Goal: Task Accomplishment & Management: Use online tool/utility

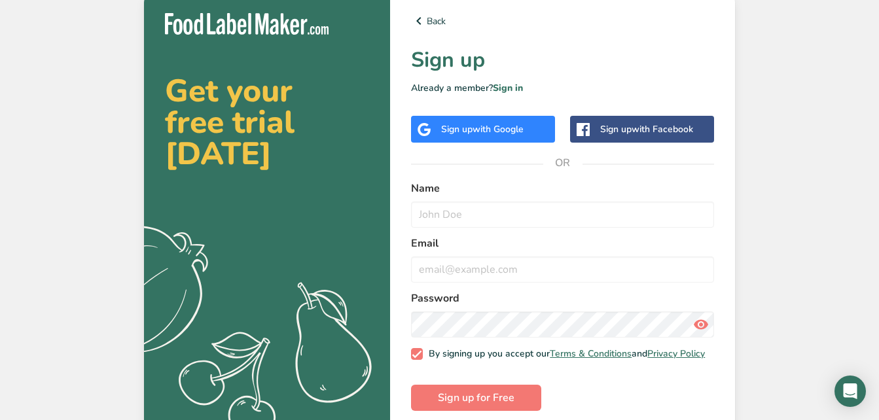
click at [496, 118] on div "Sign up with Google" at bounding box center [483, 129] width 144 height 27
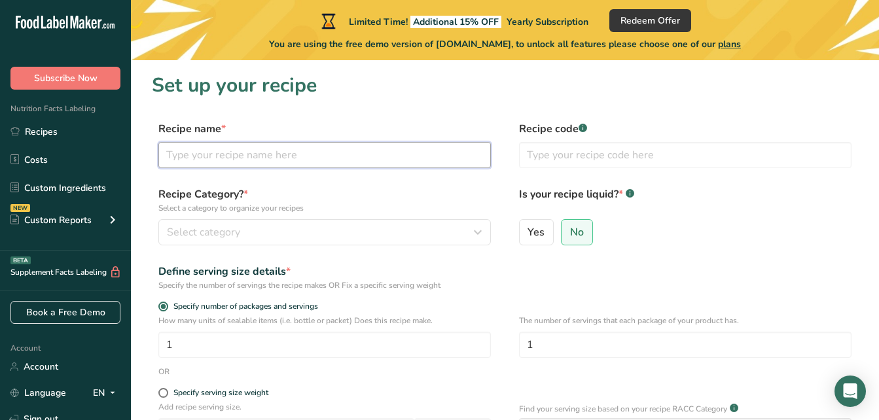
click at [251, 162] on input "text" at bounding box center [324, 155] width 332 height 26
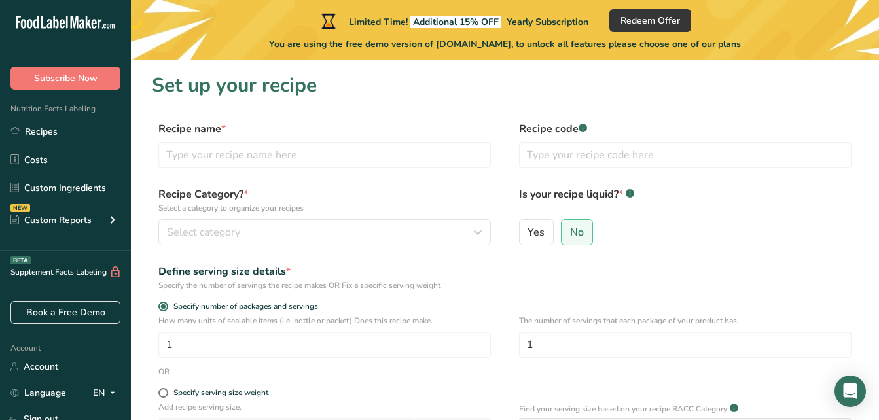
click at [741, 38] on span "plans" at bounding box center [729, 44] width 23 height 12
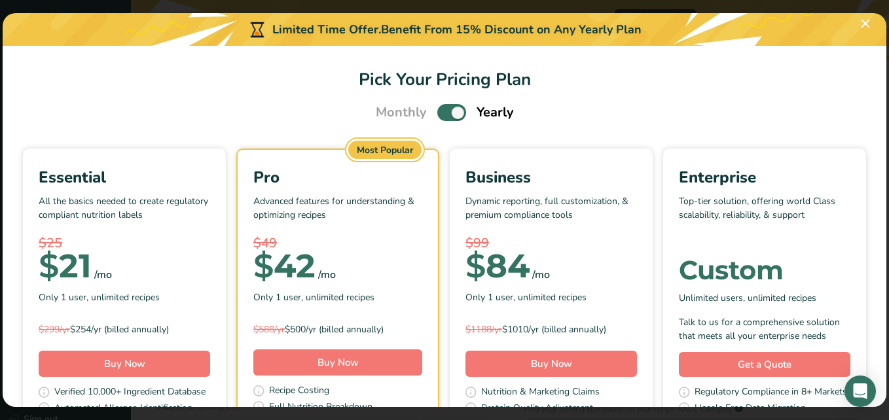
click at [443, 103] on div "Monthly Yearly" at bounding box center [444, 113] width 169 height 20
click at [442, 112] on span "Pick Your Pricing Plan Modal" at bounding box center [451, 112] width 29 height 16
click at [442, 112] on input "Pick Your Pricing Plan Modal" at bounding box center [441, 113] width 9 height 9
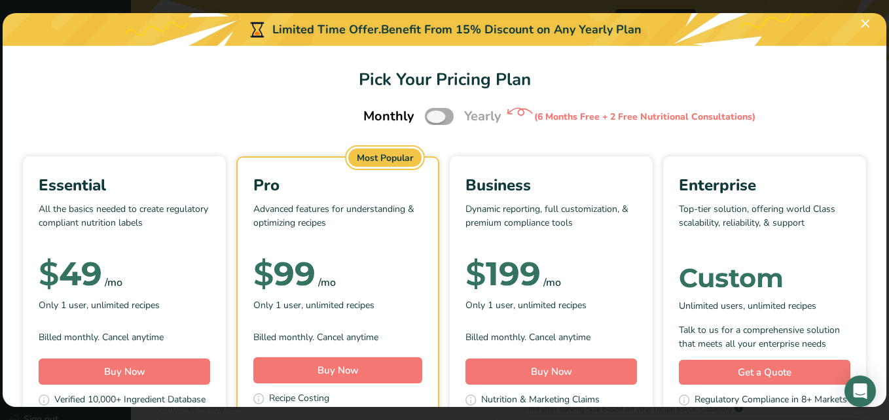
click at [442, 112] on span "Pick Your Pricing Plan Modal" at bounding box center [439, 116] width 29 height 16
click at [433, 113] on input "Pick Your Pricing Plan Modal" at bounding box center [429, 117] width 9 height 9
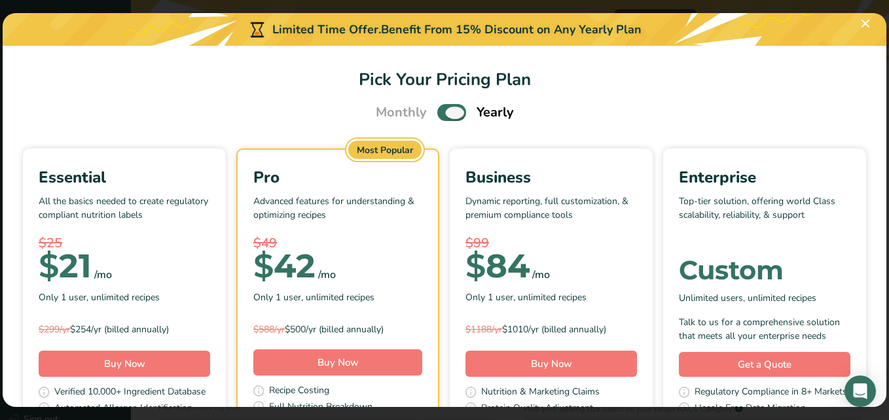
click at [442, 112] on span "Pick Your Pricing Plan Modal" at bounding box center [451, 112] width 29 height 16
click at [442, 112] on input "Pick Your Pricing Plan Modal" at bounding box center [441, 113] width 9 height 9
checkbox input "false"
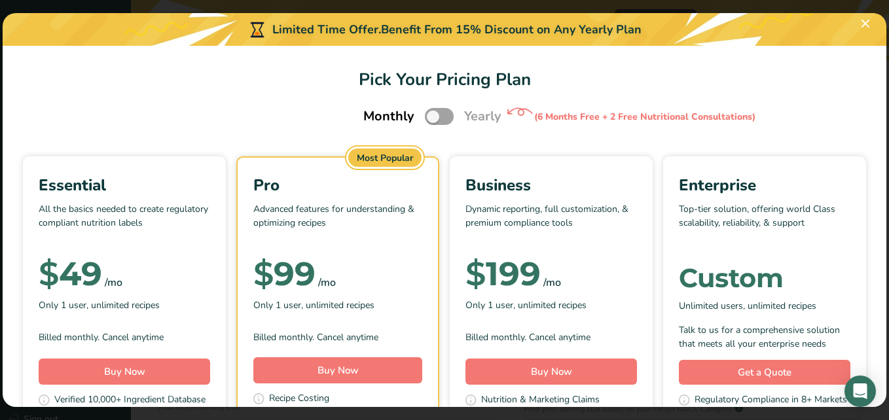
drag, startPoint x: 887, startPoint y: 80, endPoint x: 878, endPoint y: 171, distance: 90.8
click at [878, 171] on div "Limited Time Offer. Benefit From 15% Discount on Any Yearly Plan Pick Your Pric…" at bounding box center [444, 210] width 889 height 420
drag, startPoint x: 878, startPoint y: 171, endPoint x: 804, endPoint y: 169, distance: 74.0
click at [804, 169] on div "Essential All the basics needed to create regulatory compliant nutrition labels…" at bounding box center [444, 328] width 852 height 344
drag, startPoint x: 887, startPoint y: 112, endPoint x: 886, endPoint y: 172, distance: 60.2
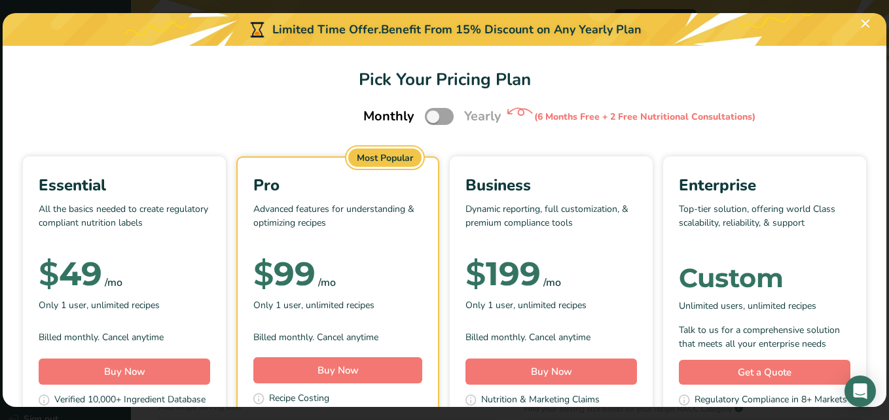
click at [878, 172] on div "Pick Your Pricing Plan Modal" at bounding box center [444, 210] width 889 height 420
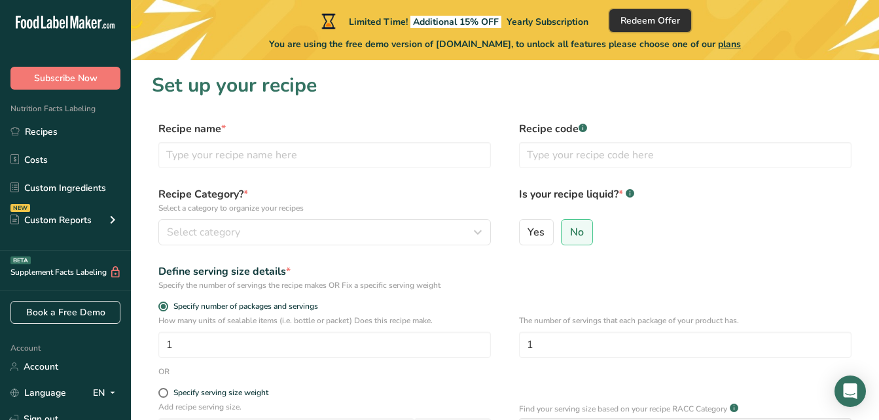
click at [667, 19] on span "Redeem Offer" at bounding box center [650, 21] width 60 height 14
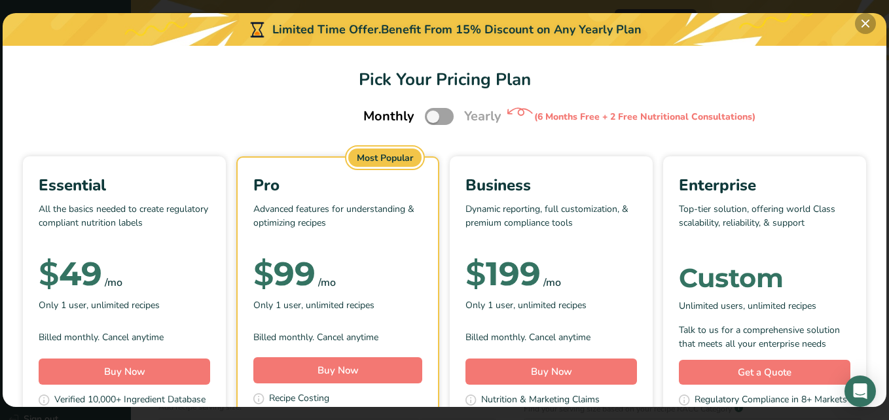
click at [867, 22] on button "Pick Your Pricing Plan Modal" at bounding box center [865, 23] width 21 height 21
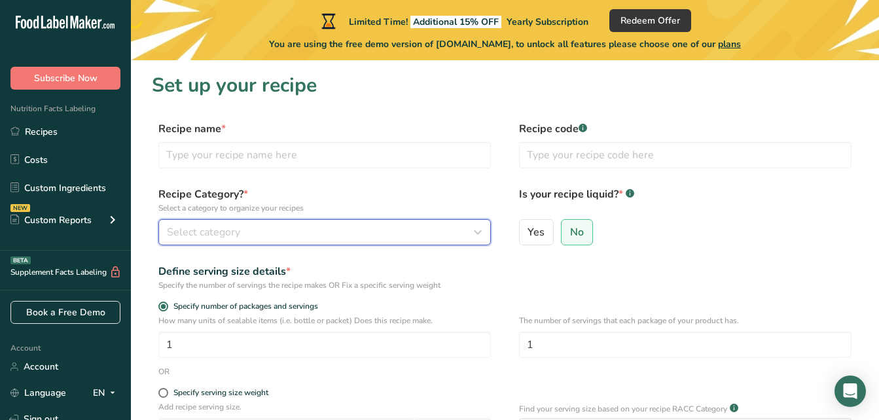
click at [336, 230] on div "Select category" at bounding box center [321, 232] width 308 height 16
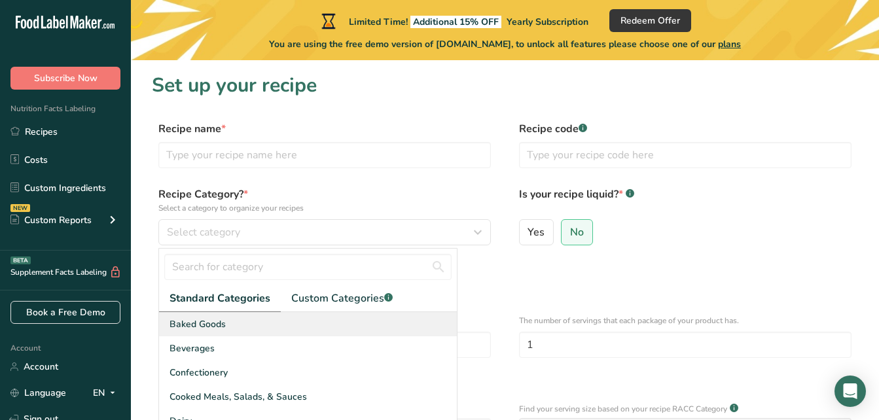
click at [216, 322] on span "Baked Goods" at bounding box center [197, 324] width 56 height 14
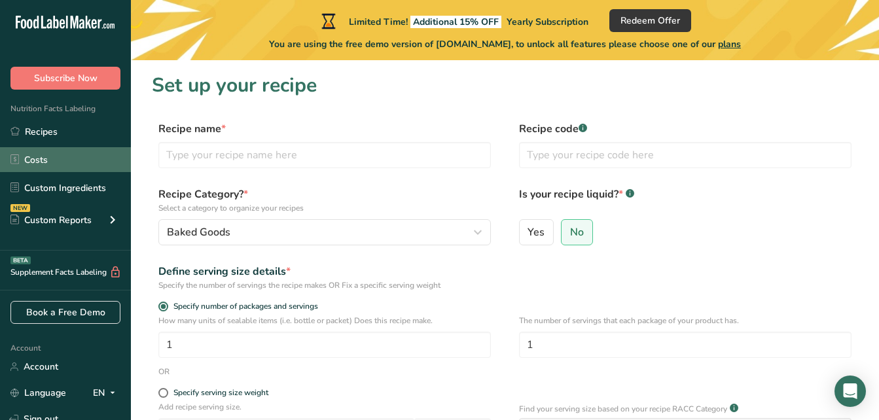
click at [33, 167] on link "Costs" at bounding box center [65, 159] width 131 height 25
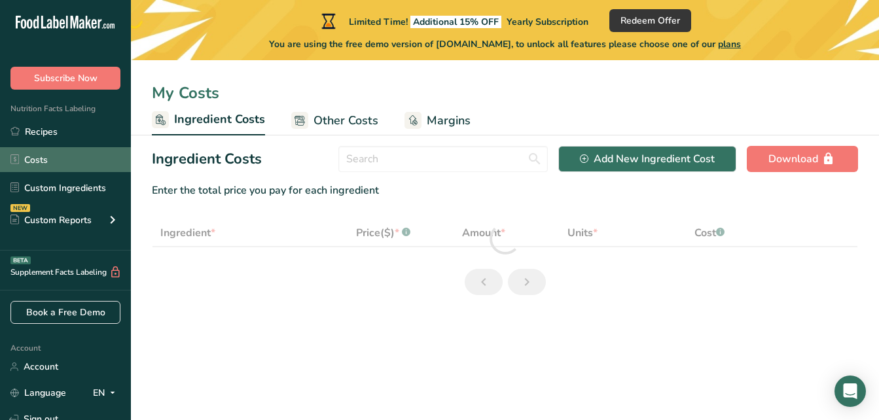
select select "1"
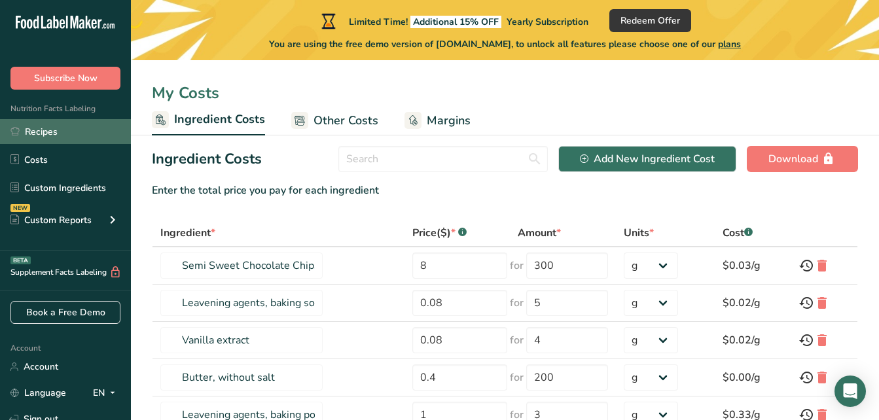
click at [54, 128] on link "Recipes" at bounding box center [65, 131] width 131 height 25
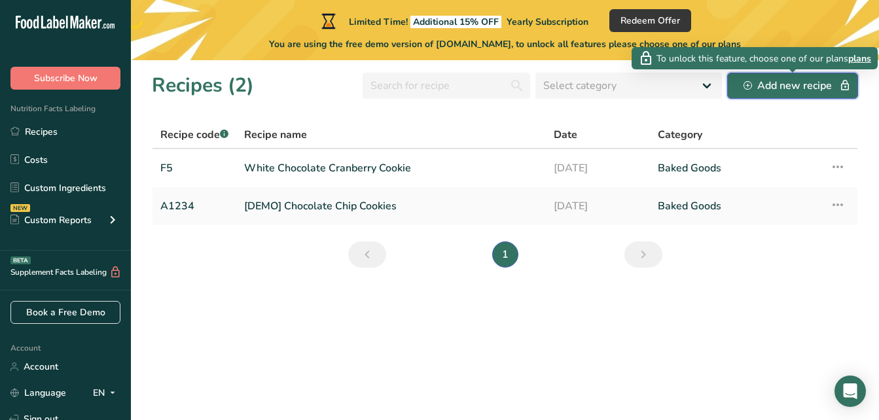
click at [799, 84] on div "Add new recipe" at bounding box center [792, 86] width 98 height 16
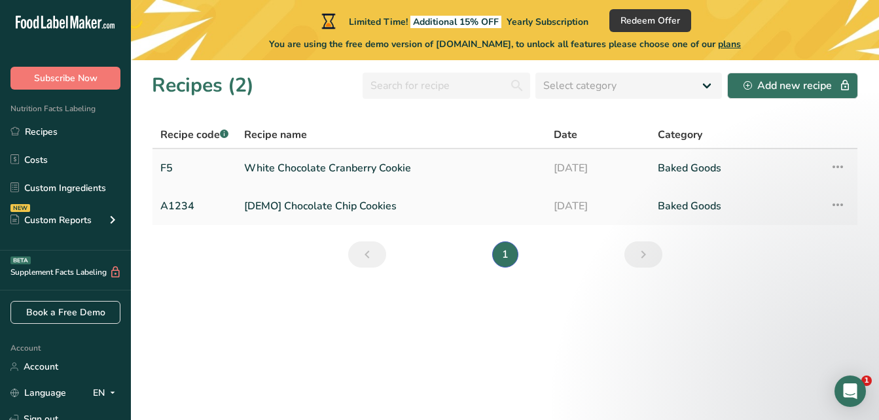
click at [399, 162] on link "White Chocolate Cranberry Cookie" at bounding box center [391, 167] width 294 height 27
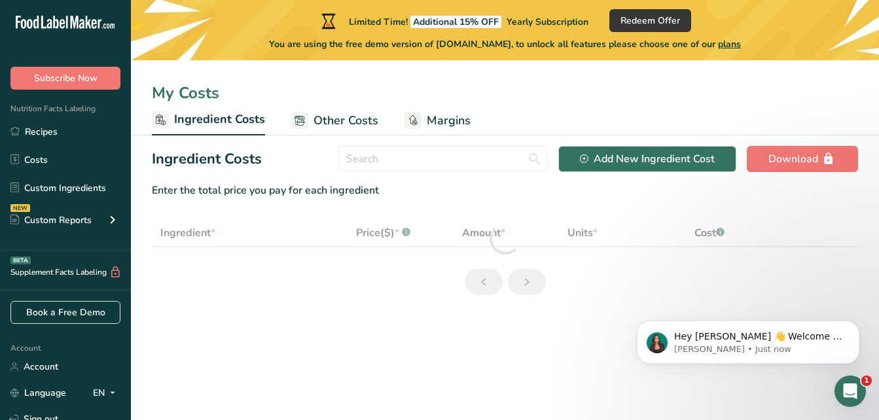
select select "1"
